Goal: Task Accomplishment & Management: Manage account settings

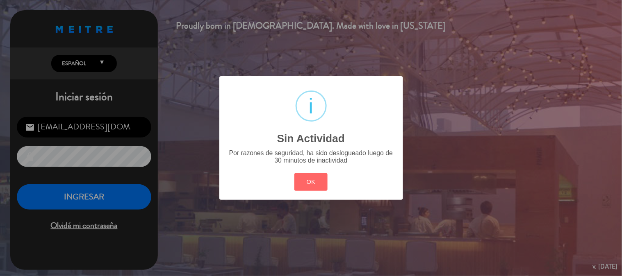
scroll to position [114, 0]
click at [303, 181] on button "OK" at bounding box center [310, 182] width 33 height 18
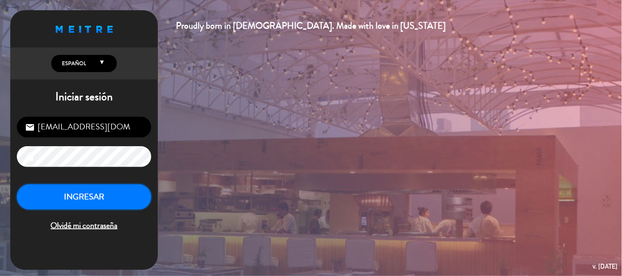
click at [79, 193] on button "INGRESAR" at bounding box center [84, 197] width 134 height 26
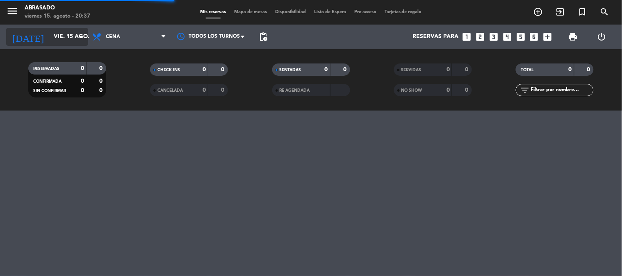
click at [60, 34] on input "vie. 15 ago." at bounding box center [89, 36] width 78 height 15
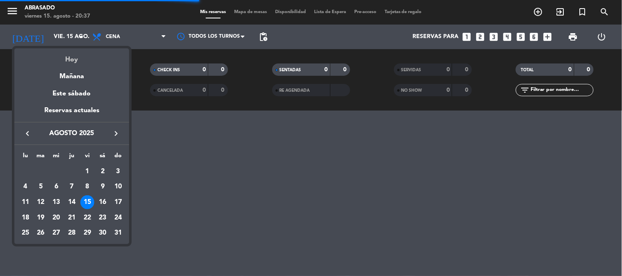
click at [68, 54] on div "Hoy" at bounding box center [71, 56] width 115 height 17
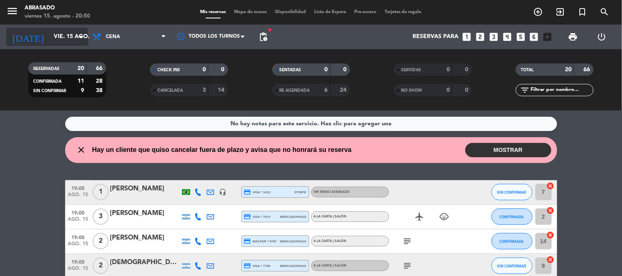
click at [58, 28] on div "[DATE] vie. 15 ago. arrow_drop_down" at bounding box center [47, 37] width 82 height 18
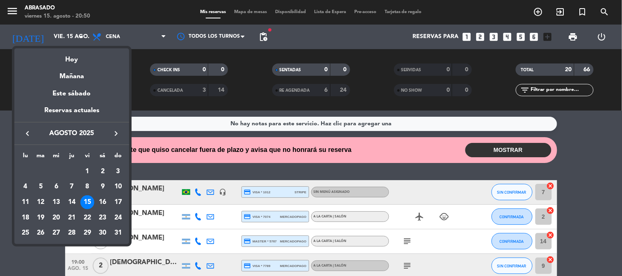
click at [112, 132] on icon "keyboard_arrow_right" at bounding box center [116, 134] width 10 height 10
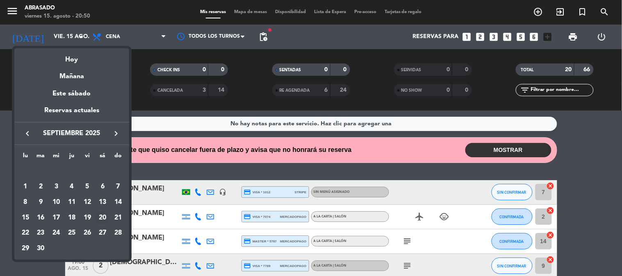
click at [104, 222] on div "20" at bounding box center [102, 218] width 14 height 14
type input "sáb. [DATE]"
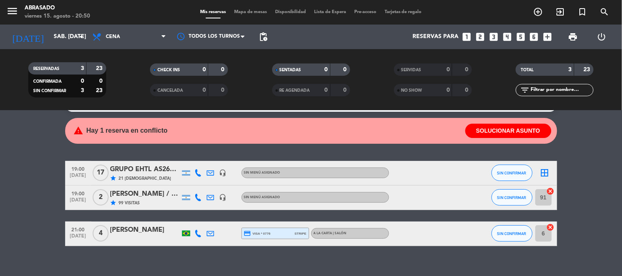
scroll to position [30, 0]
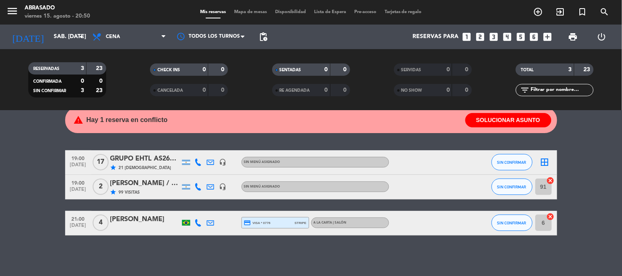
click at [206, 161] on div at bounding box center [210, 162] width 12 height 24
click at [208, 160] on icon at bounding box center [210, 162] width 7 height 7
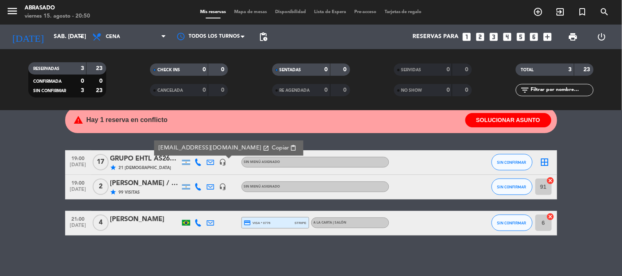
click at [208, 160] on icon at bounding box center [210, 162] width 7 height 7
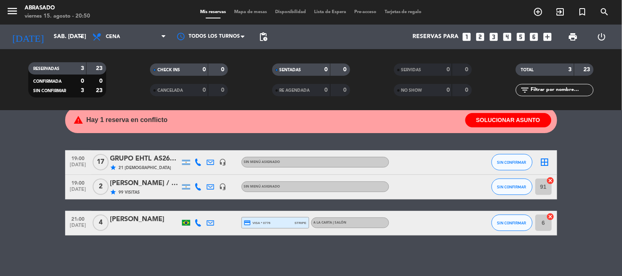
click at [158, 161] on div "GRUPO EHTL AS2667 / Distintos" at bounding box center [145, 159] width 70 height 11
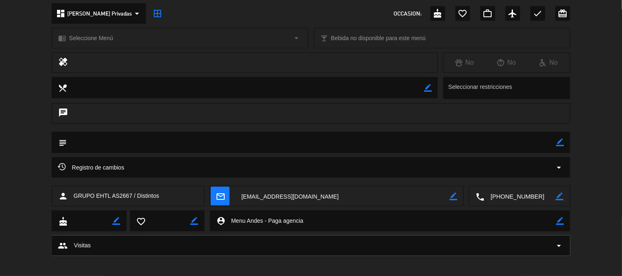
scroll to position [100, 0]
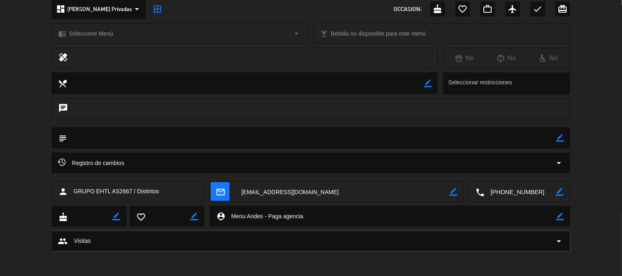
click at [220, 161] on div "Registro de cambios arrow_drop_down" at bounding box center [311, 163] width 506 height 10
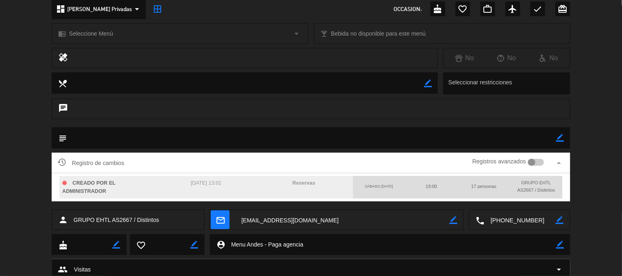
click at [220, 161] on div "Registro de cambios Registros avanzados arrow_drop_up" at bounding box center [311, 163] width 506 height 12
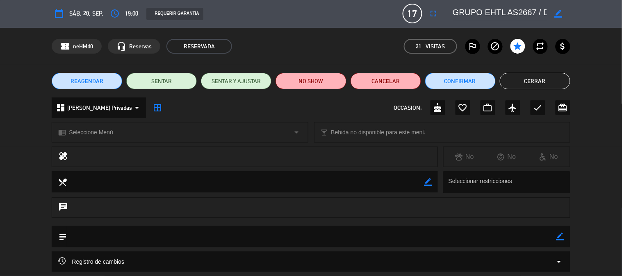
scroll to position [0, 0]
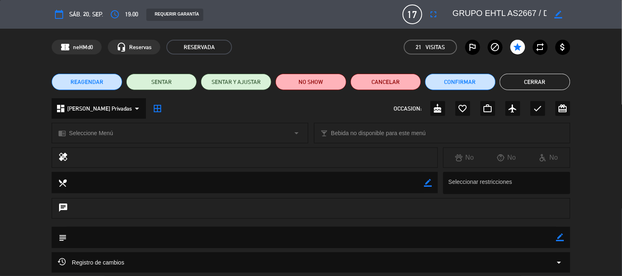
click at [537, 73] on div "REAGENDAR SENTAR SENTAR Y AJUSTAR NO SHOW Cancelar Confirmar Cerrar" at bounding box center [311, 82] width 622 height 33
click at [535, 80] on button "Cerrar" at bounding box center [534, 82] width 70 height 16
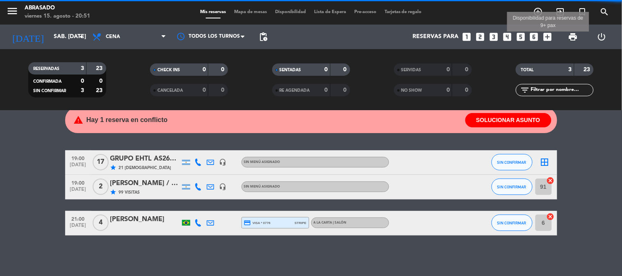
click at [548, 37] on icon "add_box" at bounding box center [547, 37] width 11 height 11
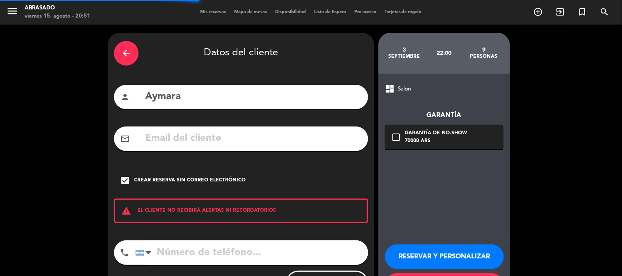
click at [125, 57] on icon "arrow_back" at bounding box center [126, 53] width 10 height 10
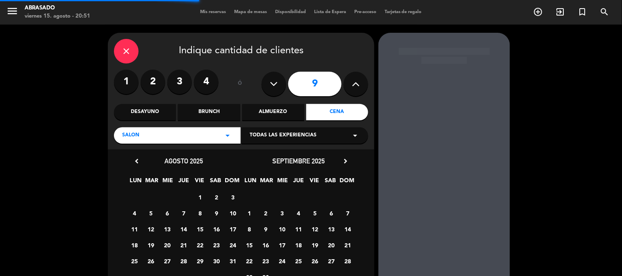
type textarea "close"
click at [125, 57] on div "close" at bounding box center [126, 51] width 25 height 25
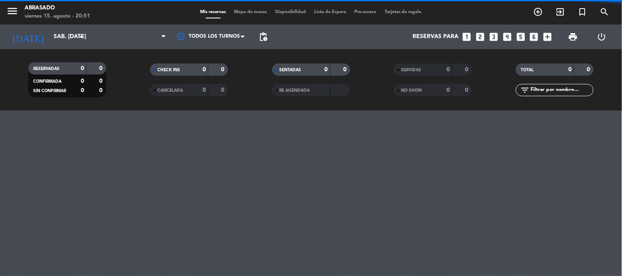
click at [127, 52] on div "RESERVADAS 0 0 CONFIRMADA 0 0 SIN CONFIRMAR 0 0 CHECK INS 0 0 CANCELADA 0 0 SEN…" at bounding box center [311, 79] width 622 height 61
click at [541, 11] on icon "add_circle_outline" at bounding box center [538, 12] width 10 height 10
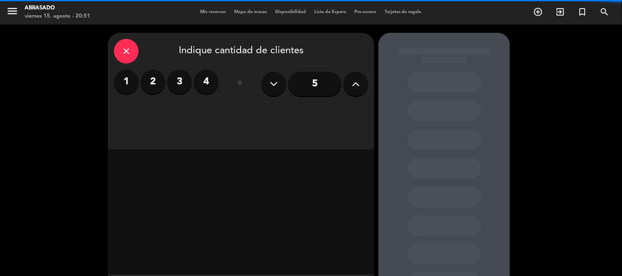
click at [352, 79] on icon at bounding box center [356, 84] width 8 height 12
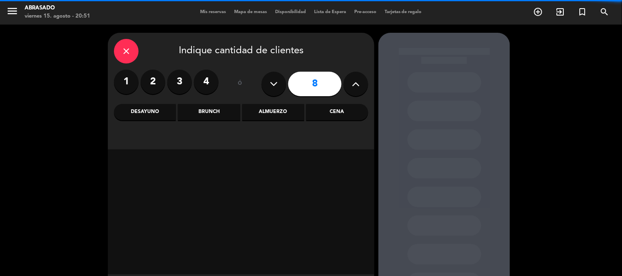
click at [352, 79] on icon at bounding box center [356, 84] width 8 height 12
type input "10"
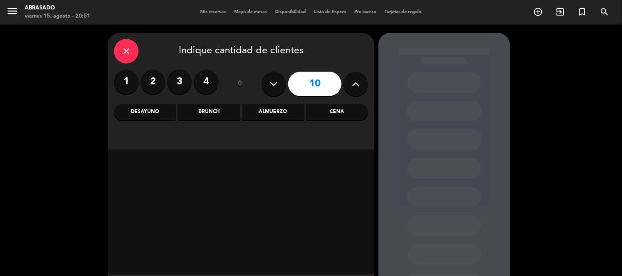
click at [338, 107] on div "Cena" at bounding box center [337, 112] width 62 height 16
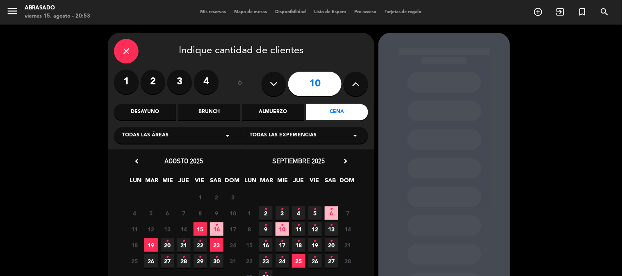
click at [333, 247] on span "20 •" at bounding box center [331, 245] width 14 height 14
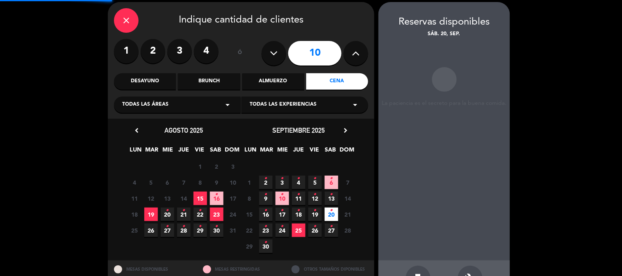
scroll to position [33, 0]
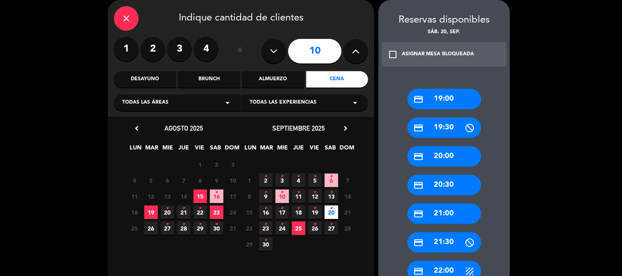
click at [452, 185] on div "credit_card 20:30" at bounding box center [444, 185] width 74 height 20
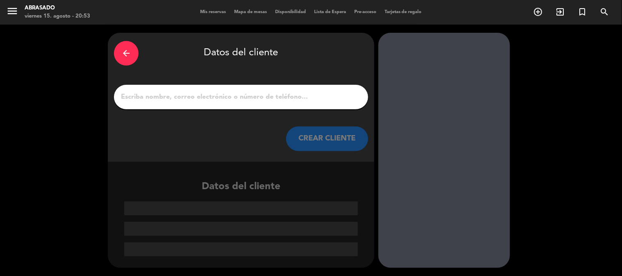
scroll to position [0, 0]
paste input "[PERSON_NAME]"
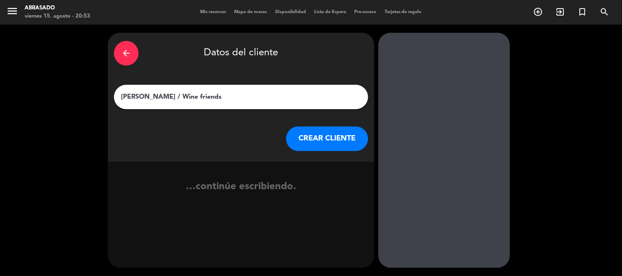
type input "[PERSON_NAME] / Wine friends"
click at [302, 136] on button "CREAR CLIENTE" at bounding box center [327, 139] width 82 height 25
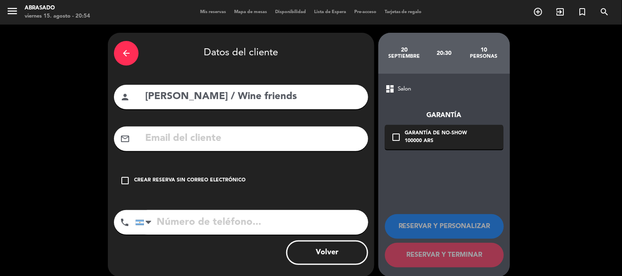
paste input "[PHONE_NUMBER]"
type input "[PHONE_NUMBER]"
click at [201, 178] on div "Crear reserva sin correo electrónico" at bounding box center [189, 181] width 111 height 8
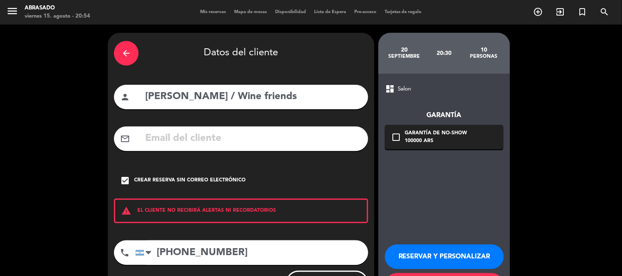
click at [415, 246] on button "RESERVAR Y PERSONALIZAR" at bounding box center [444, 257] width 119 height 25
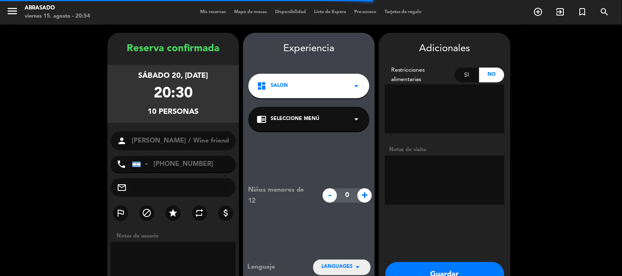
scroll to position [33, 0]
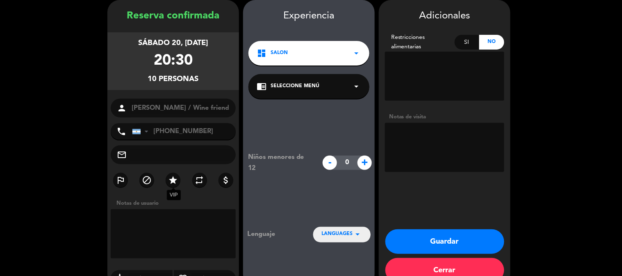
click at [170, 175] on icon "star" at bounding box center [173, 180] width 10 height 10
click at [428, 245] on button "Guardar" at bounding box center [444, 241] width 119 height 25
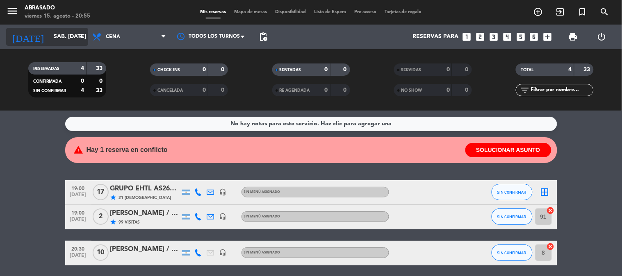
click at [52, 42] on input "sáb. [DATE]" at bounding box center [89, 36] width 78 height 15
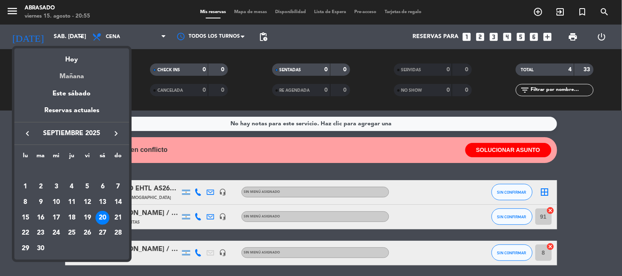
click at [68, 71] on div "Mañana" at bounding box center [71, 73] width 115 height 17
type input "sáb. 16 ago."
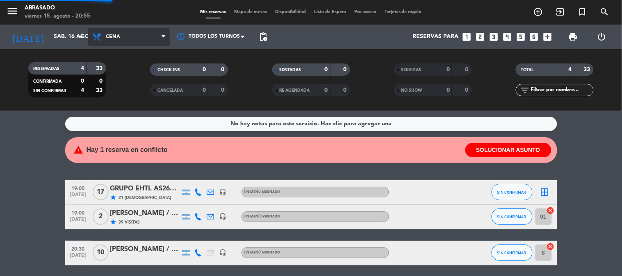
click at [107, 37] on span "Cena" at bounding box center [113, 37] width 14 height 6
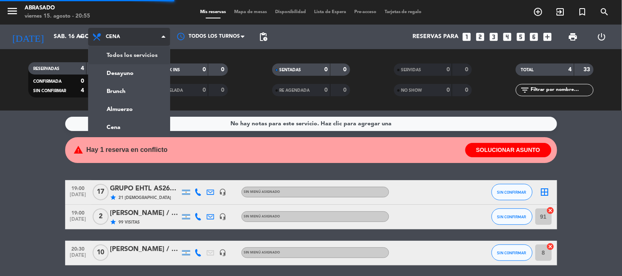
click at [109, 54] on div "menu Abrasado viernes 15. agosto - 20:55 Mis reservas Mapa de mesas Disponibili…" at bounding box center [311, 55] width 622 height 111
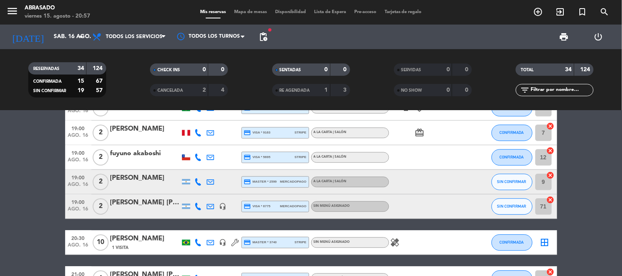
scroll to position [570, 0]
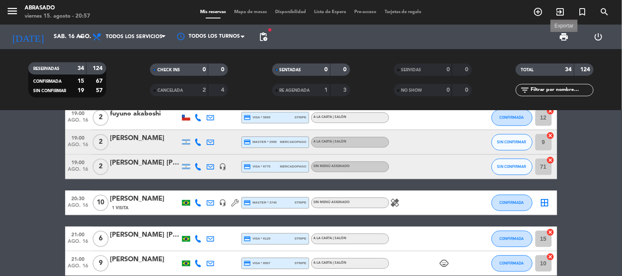
click at [563, 34] on span "print" at bounding box center [564, 37] width 10 height 10
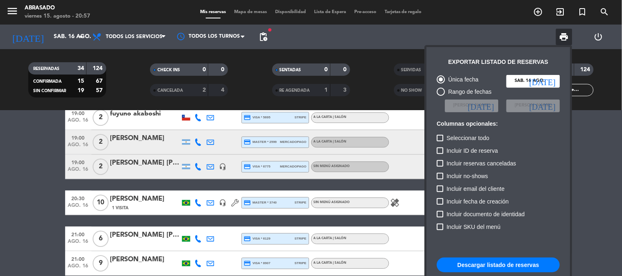
click at [506, 263] on button "Descargar listado de reservas" at bounding box center [498, 265] width 123 height 15
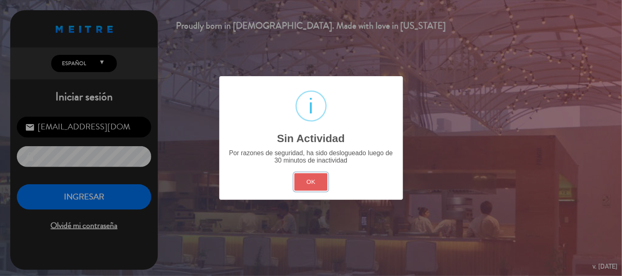
click at [304, 181] on button "OK" at bounding box center [310, 182] width 33 height 18
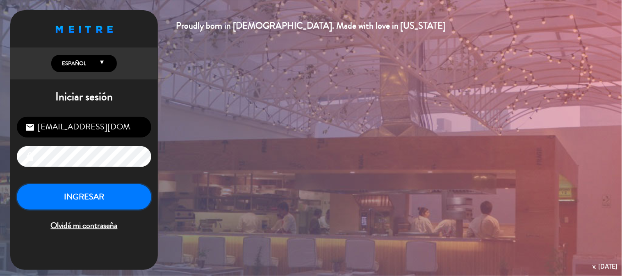
click at [147, 193] on button "INGRESAR" at bounding box center [84, 197] width 134 height 26
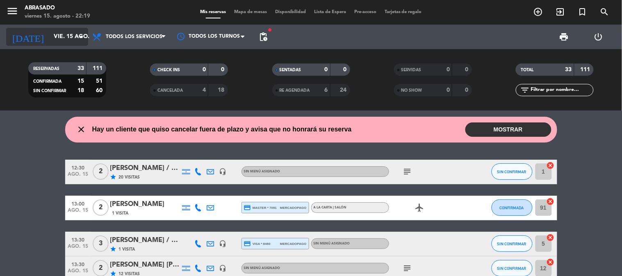
click at [65, 34] on input "vie. 15 ago." at bounding box center [89, 36] width 78 height 15
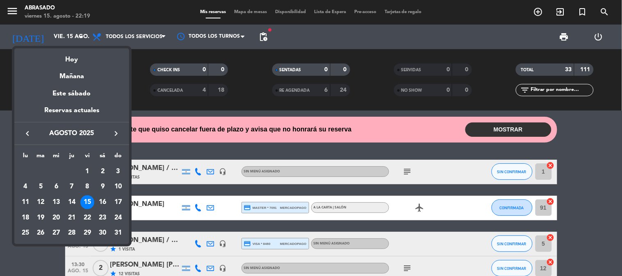
click at [0, 185] on div at bounding box center [311, 138] width 622 height 276
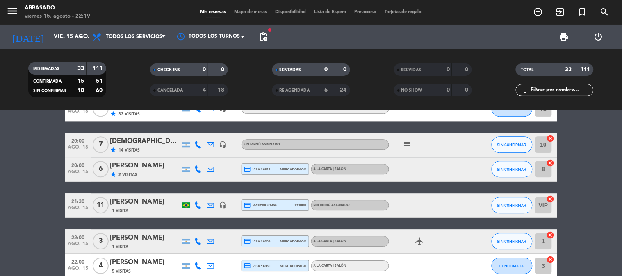
scroll to position [637, 0]
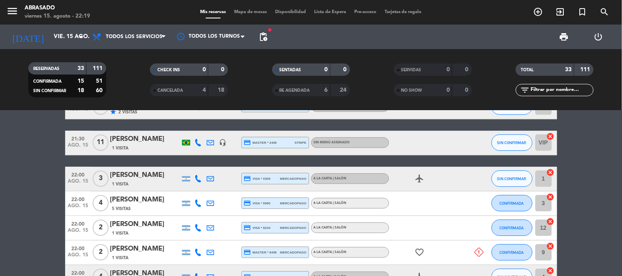
click at [195, 175] on icon at bounding box center [198, 178] width 7 height 7
click at [184, 161] on span "Copiar" at bounding box center [192, 165] width 17 height 9
